Goal: Task Accomplishment & Management: Use online tool/utility

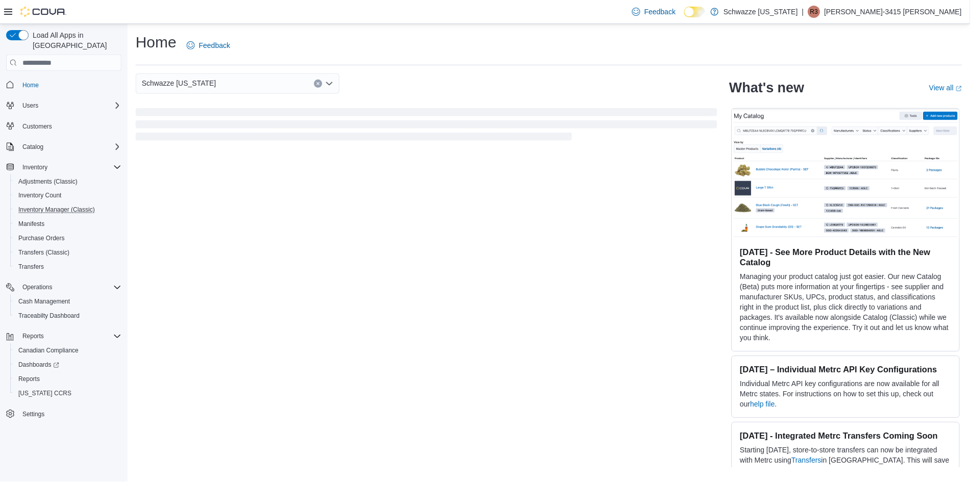
click at [58, 203] on button "Inventory Manager (Classic)" at bounding box center [67, 210] width 115 height 14
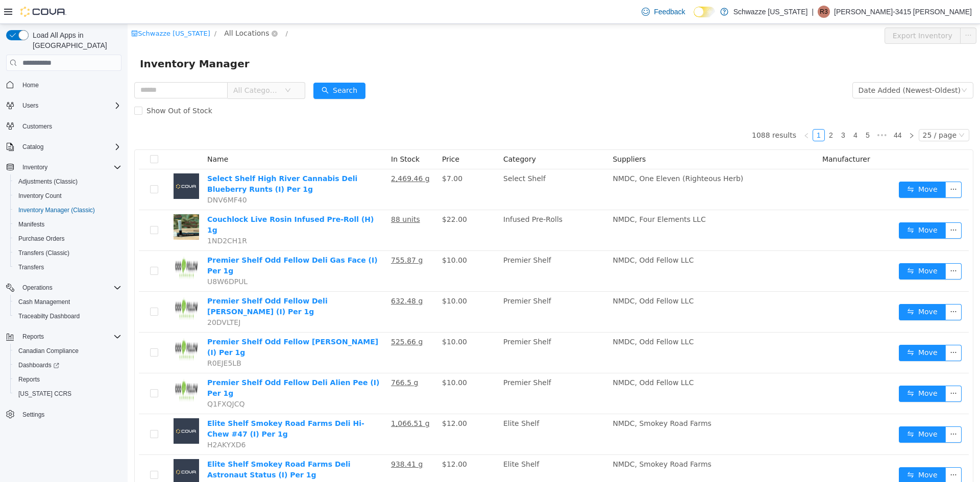
click at [239, 33] on span "All Locations" at bounding box center [246, 33] width 45 height 11
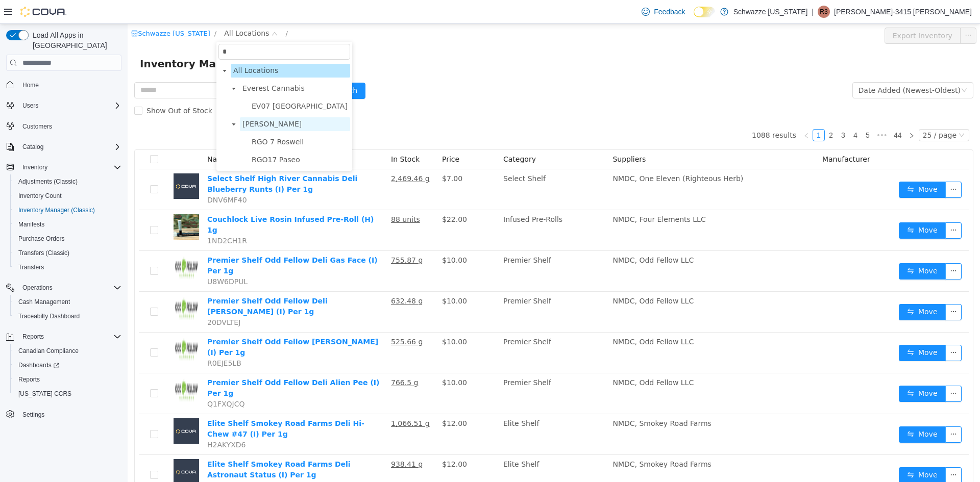
type input "*"
drag, startPoint x: 275, startPoint y: 120, endPoint x: 275, endPoint y: 110, distance: 9.7
click at [275, 120] on span "R. Greenleaf" at bounding box center [271, 124] width 59 height 8
click at [275, 110] on span "EV07 Paradise Hills" at bounding box center [300, 106] width 96 height 8
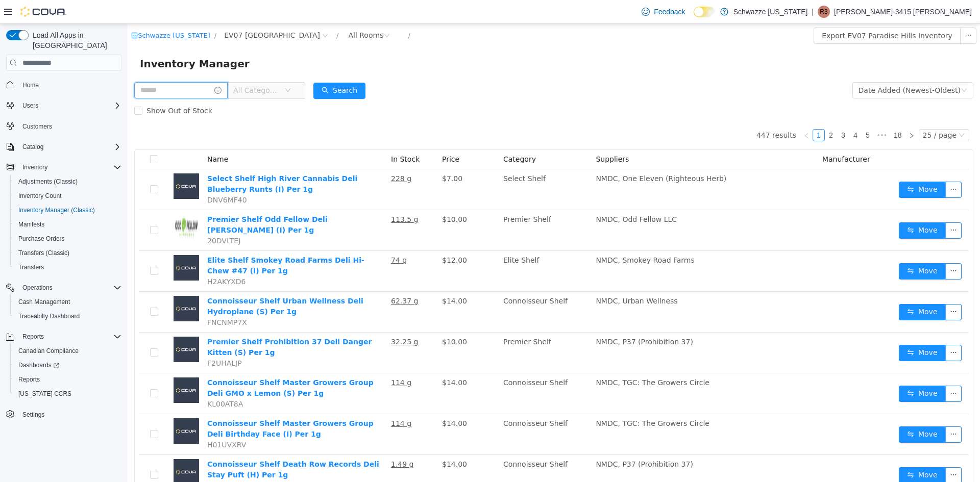
click at [172, 91] on input "text" at bounding box center [180, 90] width 93 height 16
type input "*****"
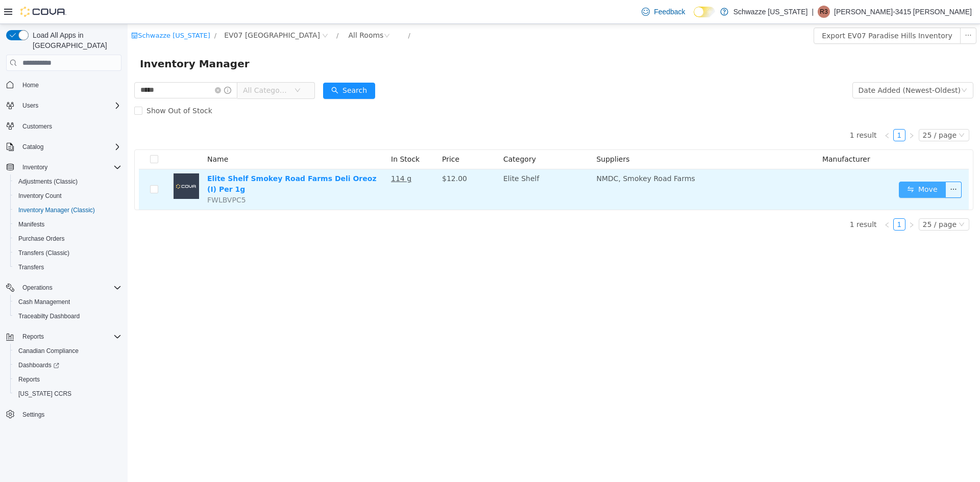
click at [906, 184] on button "Move" at bounding box center [922, 190] width 47 height 16
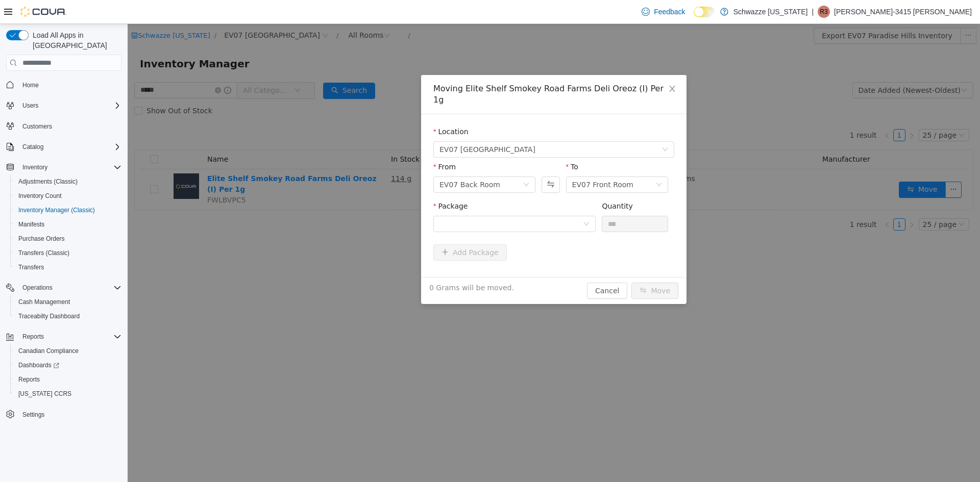
click at [530, 222] on div "Package" at bounding box center [514, 218] width 162 height 35
click at [533, 216] on div at bounding box center [510, 223] width 143 height 15
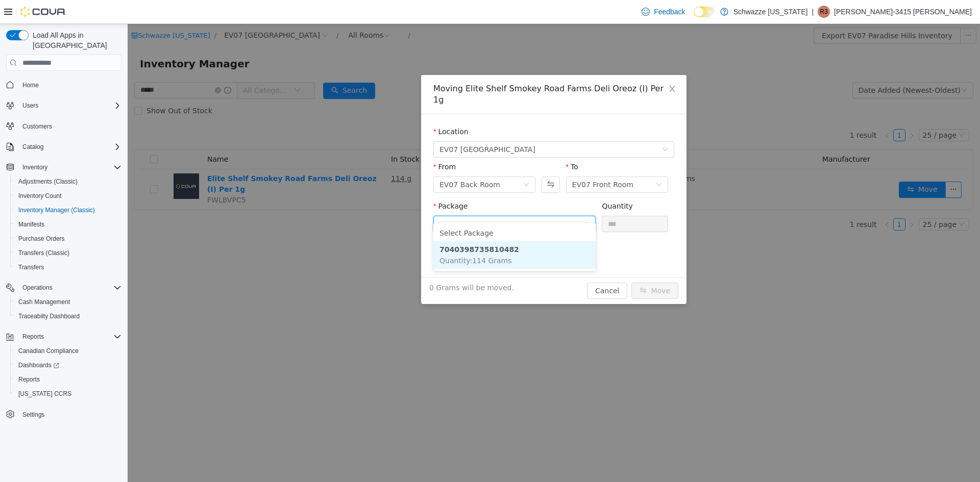
click at [524, 261] on li "7040398735810482 Quantity : 114 Grams" at bounding box center [514, 255] width 162 height 28
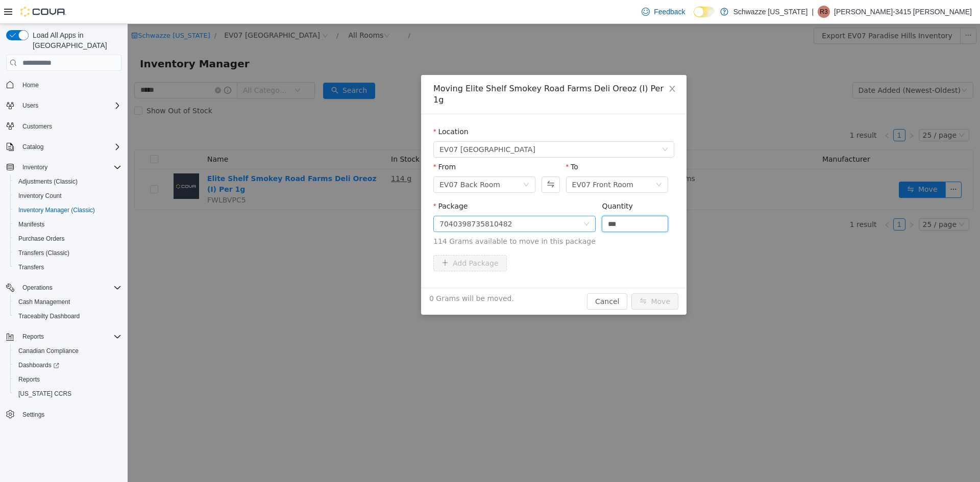
drag, startPoint x: 627, startPoint y: 211, endPoint x: 585, endPoint y: 212, distance: 41.9
click at [585, 212] on span "Package 7040398735810482 Quantity *** 114 Grams available to move in this packa…" at bounding box center [553, 224] width 241 height 45
type input "*****"
drag, startPoint x: 641, startPoint y: 286, endPoint x: 628, endPoint y: 284, distance: 13.4
click at [638, 293] on button "Move" at bounding box center [654, 301] width 47 height 16
